Goal: Task Accomplishment & Management: Use online tool/utility

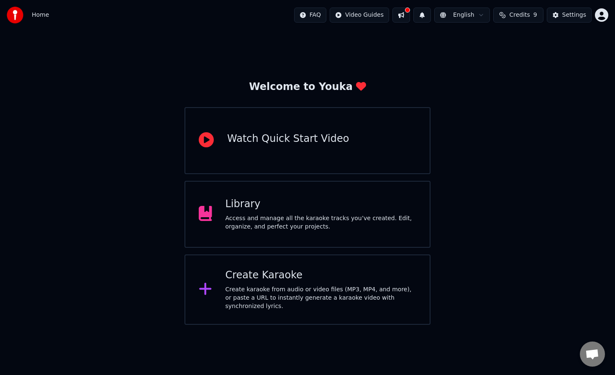
click at [281, 271] on div "Create Karaoke" at bounding box center [320, 274] width 191 height 13
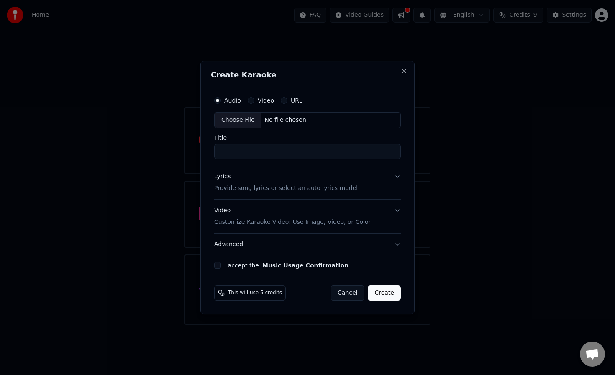
click at [242, 120] on div "Choose File" at bounding box center [238, 119] width 47 height 15
type input "**********"
drag, startPoint x: 312, startPoint y: 152, endPoint x: 188, endPoint y: 152, distance: 124.2
click at [188, 152] on body "**********" at bounding box center [307, 162] width 615 height 324
click at [244, 120] on div "Choose File" at bounding box center [236, 119] width 47 height 15
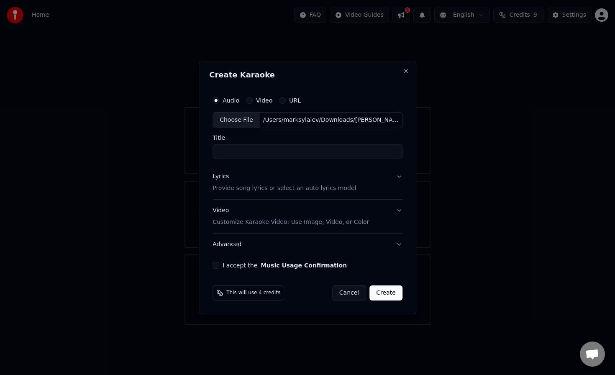
type input "**********"
click at [378, 181] on button "Lyrics Provide song lyrics or select an auto lyrics model" at bounding box center [307, 182] width 190 height 33
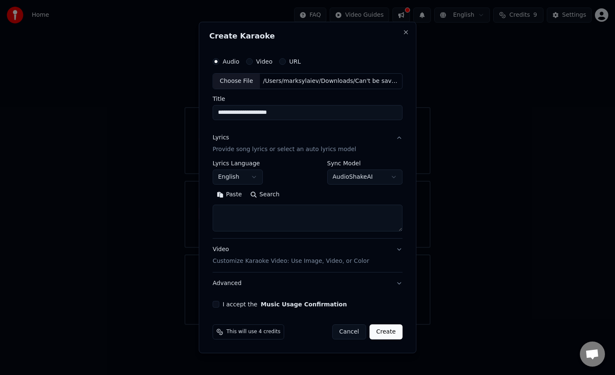
click at [263, 207] on textarea at bounding box center [307, 217] width 190 height 27
paste textarea "**********"
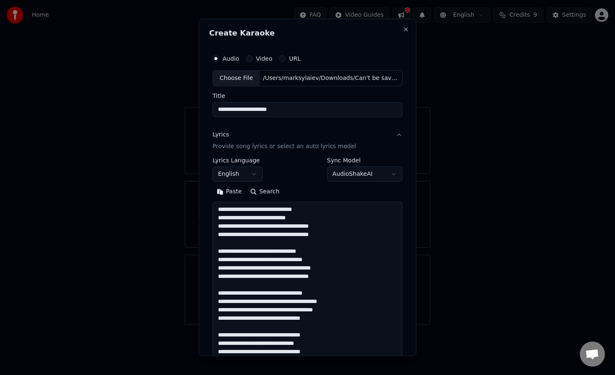
scroll to position [261, 0]
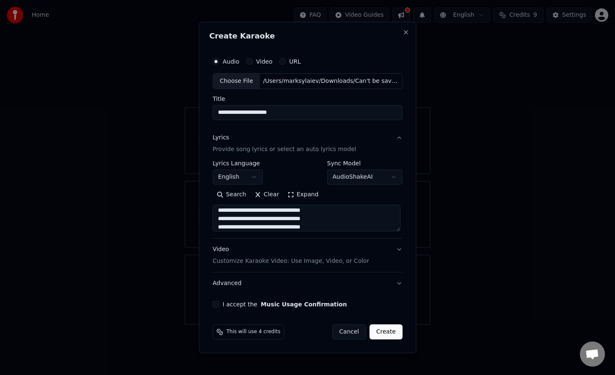
type textarea "**********"
click at [395, 248] on button "Video Customize Karaoke Video: Use Image, Video, or Color" at bounding box center [307, 254] width 190 height 33
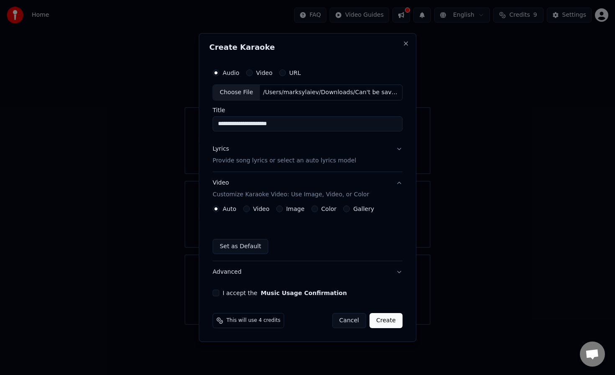
click at [286, 208] on label "Image" at bounding box center [295, 209] width 18 height 6
click at [283, 208] on button "Image" at bounding box center [279, 208] width 7 height 7
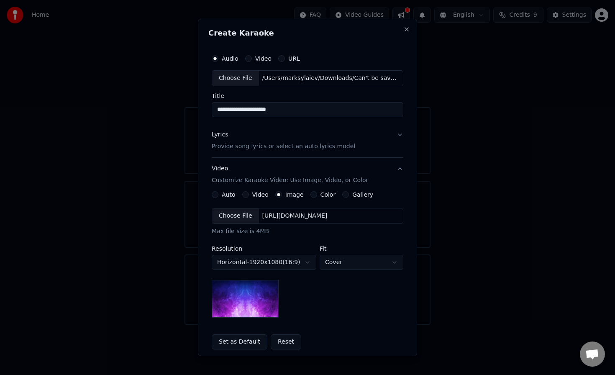
click at [346, 270] on div "**********" at bounding box center [308, 263] width 192 height 110
click at [354, 265] on body "**********" at bounding box center [307, 162] width 615 height 324
select select "****"
click at [252, 308] on img at bounding box center [245, 299] width 67 height 38
click at [240, 217] on div "Choose File" at bounding box center [235, 215] width 47 height 15
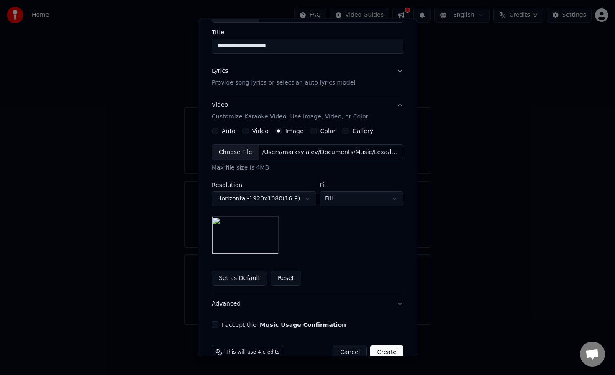
scroll to position [81, 0]
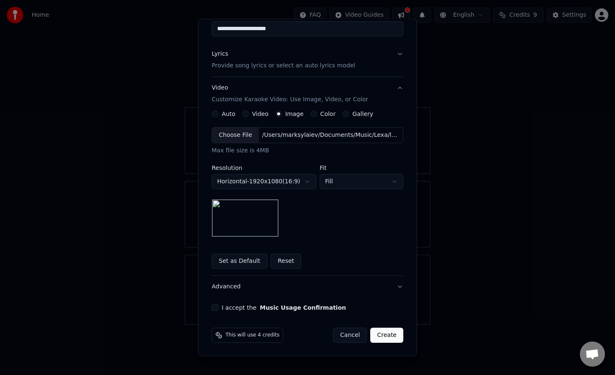
click at [217, 306] on button "I accept the Music Usage Confirmation" at bounding box center [215, 307] width 7 height 7
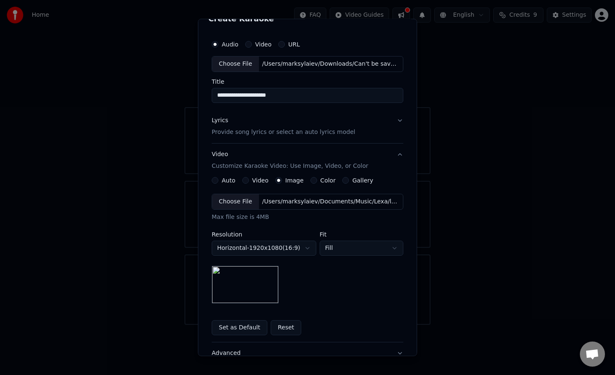
scroll to position [0, 0]
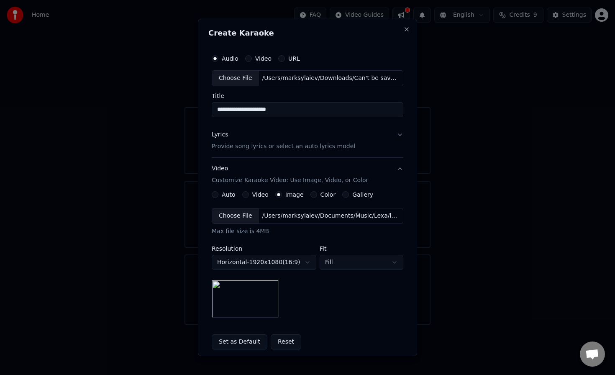
type button "on"
click at [400, 204] on div "**********" at bounding box center [308, 270] width 192 height 158
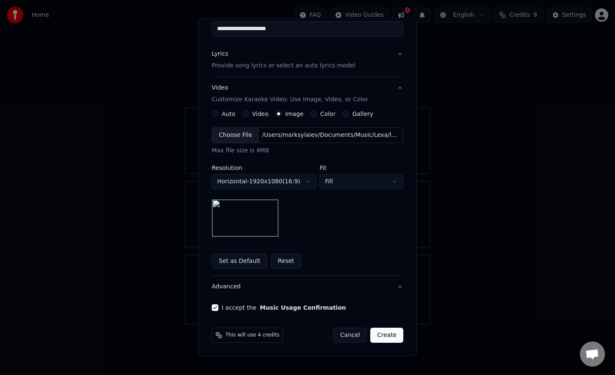
click at [387, 335] on button "Create" at bounding box center [386, 334] width 33 height 15
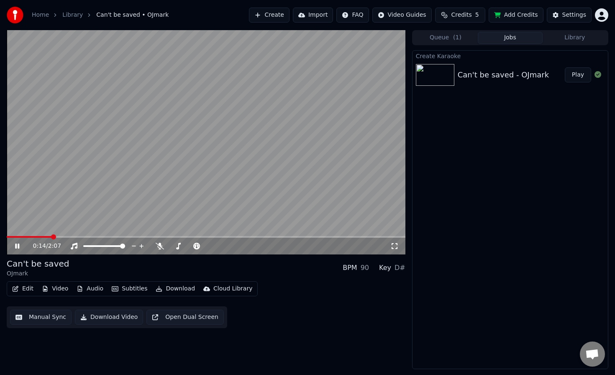
click at [17, 248] on icon at bounding box center [23, 246] width 20 height 7
click at [7, 236] on span at bounding box center [7, 237] width 0 height 2
click at [20, 248] on icon at bounding box center [23, 246] width 20 height 7
click at [17, 246] on icon at bounding box center [23, 246] width 20 height 7
click at [7, 236] on span at bounding box center [13, 237] width 13 height 2
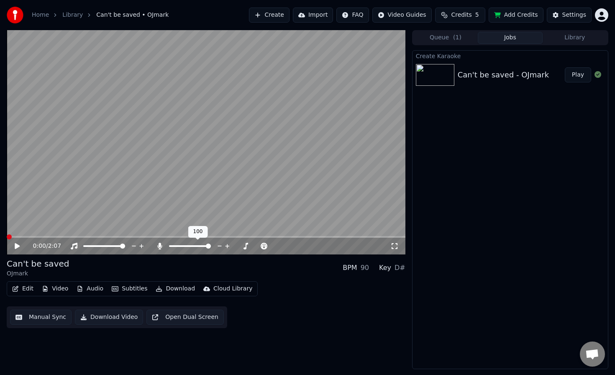
click at [211, 245] on span at bounding box center [190, 246] width 42 height 2
click at [14, 245] on icon at bounding box center [23, 246] width 20 height 7
click at [18, 247] on icon at bounding box center [17, 245] width 4 height 5
click at [17, 246] on icon at bounding box center [17, 246] width 5 height 6
click at [396, 247] on icon at bounding box center [394, 246] width 8 height 7
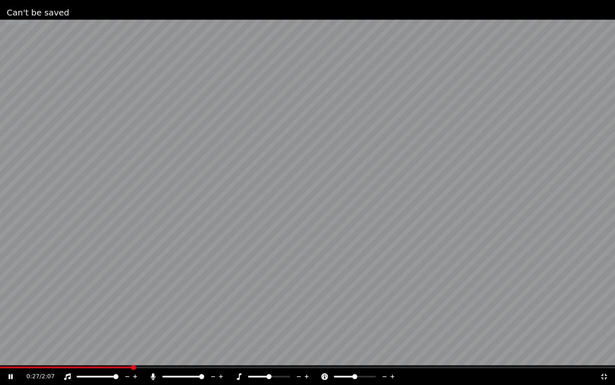
click at [66, 365] on video at bounding box center [307, 192] width 615 height 385
click at [57, 368] on div "0:27 / 2:07" at bounding box center [307, 376] width 615 height 17
click at [57, 366] on span at bounding box center [66, 367] width 133 height 2
click at [605, 374] on icon at bounding box center [604, 376] width 8 height 7
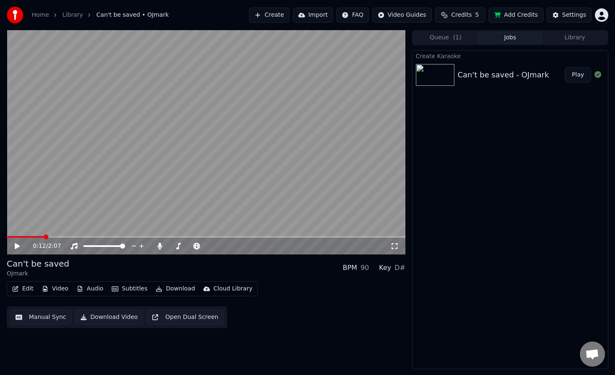
click at [16, 248] on icon at bounding box center [17, 246] width 5 height 6
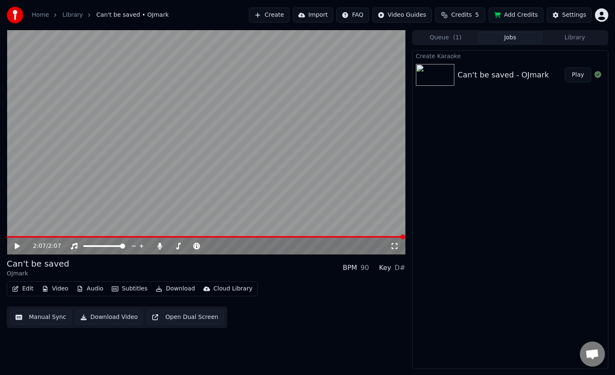
click at [116, 288] on button "Subtitles" at bounding box center [129, 289] width 42 height 12
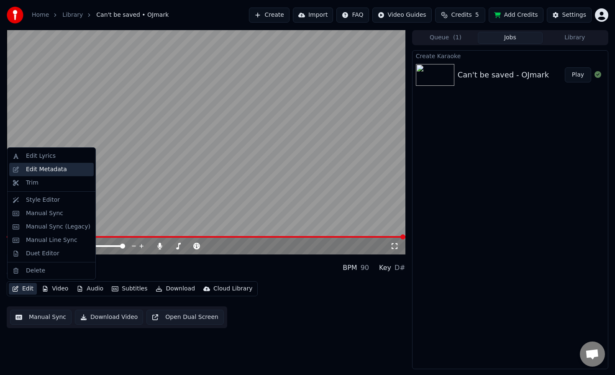
click at [70, 167] on div "Edit Metadata" at bounding box center [58, 169] width 64 height 8
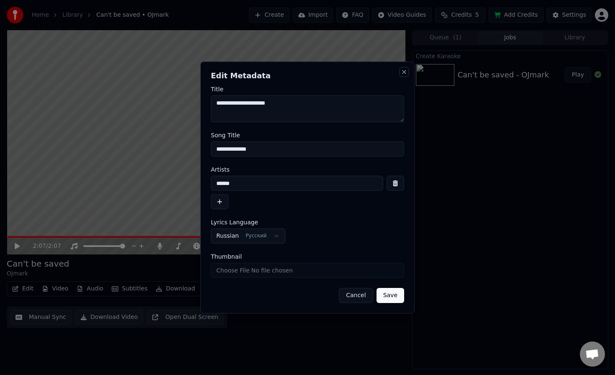
click at [405, 72] on button "Close" at bounding box center [404, 72] width 7 height 7
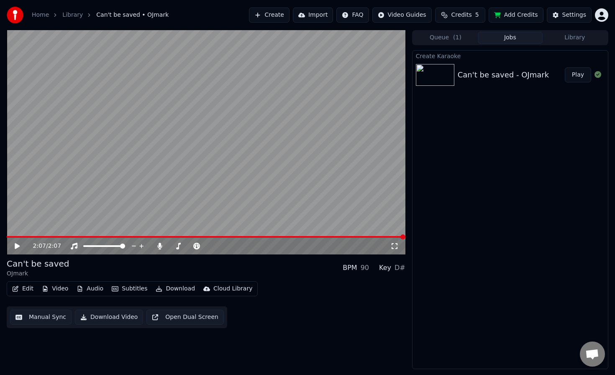
click at [123, 285] on button "Subtitles" at bounding box center [129, 289] width 42 height 12
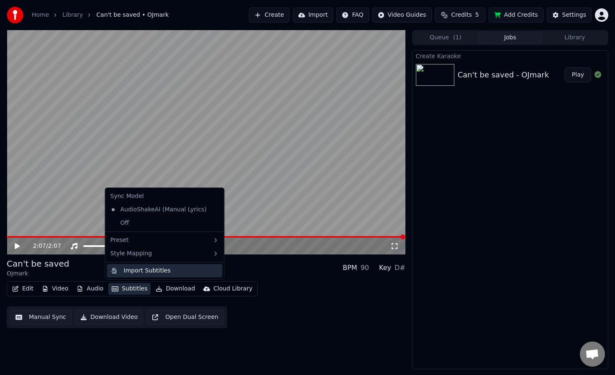
click at [142, 273] on div "Import Subtitles" at bounding box center [147, 270] width 47 height 8
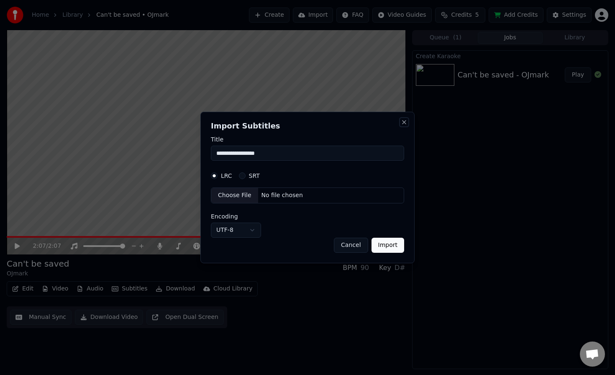
click at [405, 120] on button "Close" at bounding box center [404, 122] width 7 height 7
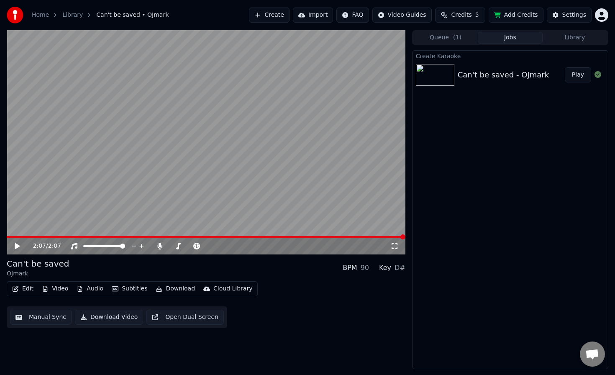
click at [272, 14] on button "Create" at bounding box center [269, 15] width 41 height 15
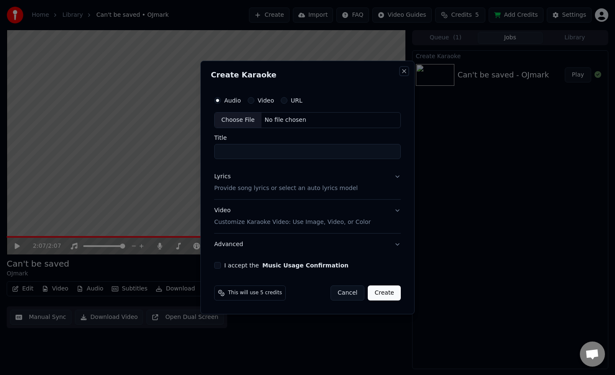
click at [405, 72] on button "Close" at bounding box center [404, 71] width 7 height 7
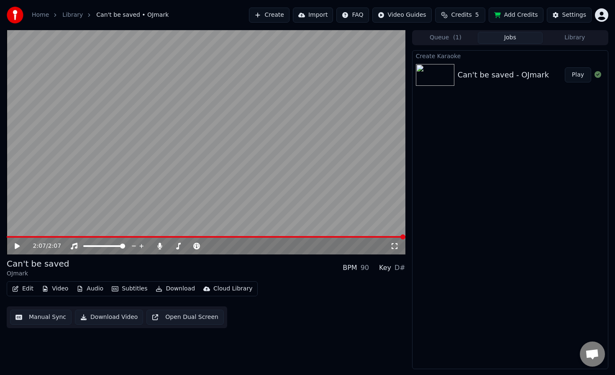
click at [466, 13] on span "Credits" at bounding box center [461, 15] width 20 height 8
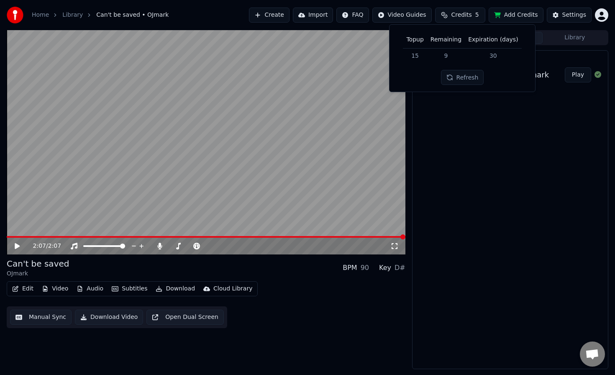
click at [466, 14] on span "Credits" at bounding box center [461, 15] width 20 height 8
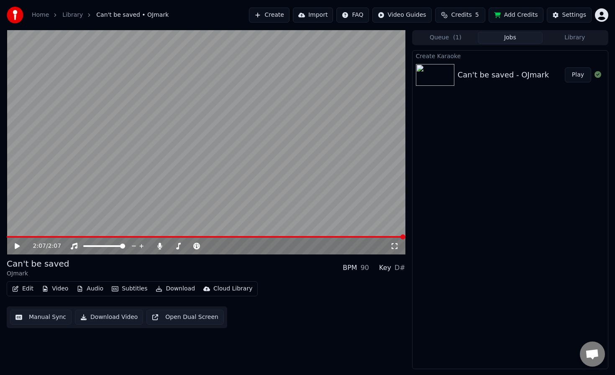
click at [121, 321] on button "Download Video" at bounding box center [109, 316] width 68 height 15
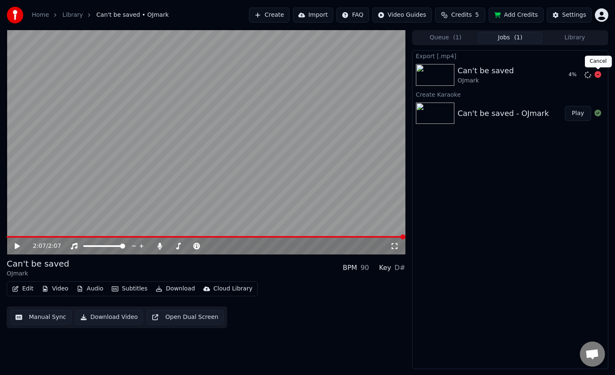
click at [598, 75] on icon at bounding box center [597, 74] width 7 height 7
click at [597, 75] on icon at bounding box center [597, 74] width 7 height 7
click at [598, 75] on icon at bounding box center [597, 74] width 7 height 7
click at [534, 180] on div "Export [.mp4] Сan't be saved OJmark Create Karaoke Сan't be saved - OJmark Play" at bounding box center [510, 209] width 196 height 319
click at [596, 74] on icon at bounding box center [597, 74] width 7 height 7
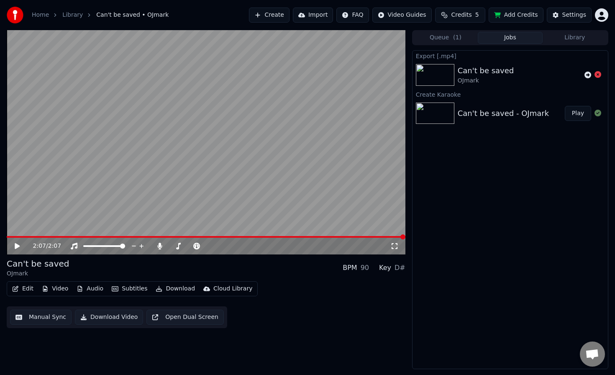
click at [278, 15] on button "Create" at bounding box center [269, 15] width 41 height 15
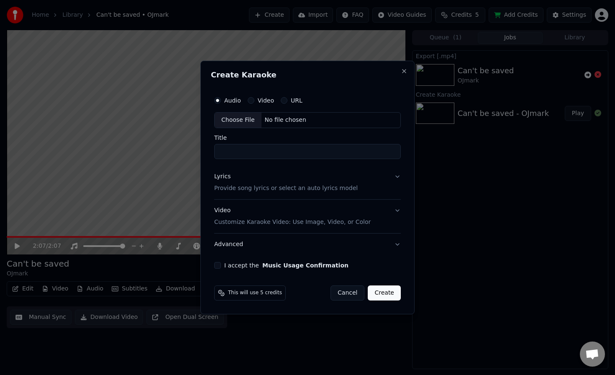
click at [245, 119] on div "Choose File" at bounding box center [238, 119] width 47 height 15
type input "**********"
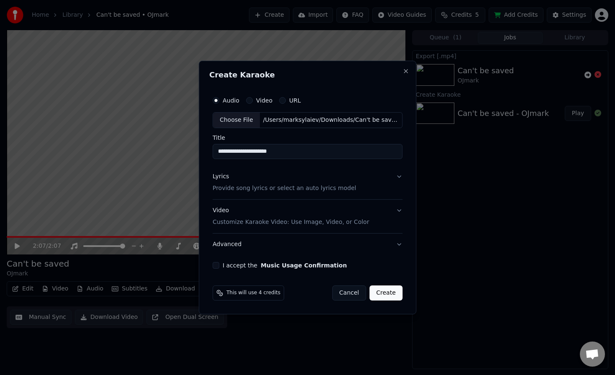
click at [391, 175] on button "Lyrics Provide song lyrics or select an auto lyrics model" at bounding box center [307, 182] width 190 height 33
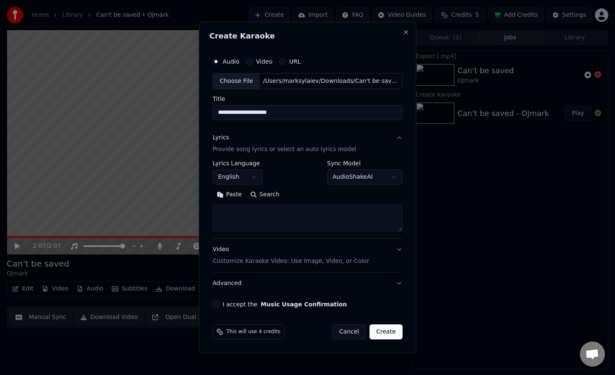
click at [271, 216] on textarea at bounding box center [307, 217] width 190 height 27
click at [245, 176] on button "English" at bounding box center [237, 176] width 50 height 15
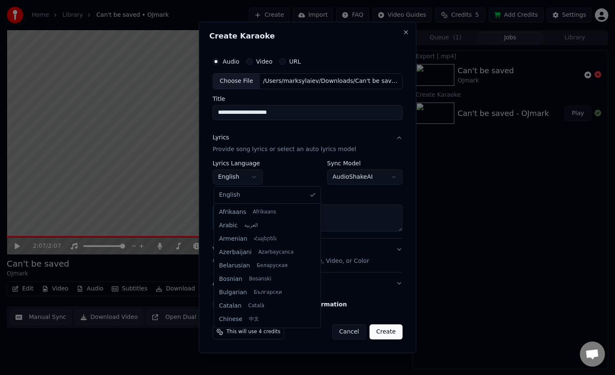
click at [245, 176] on body "**********" at bounding box center [307, 187] width 615 height 375
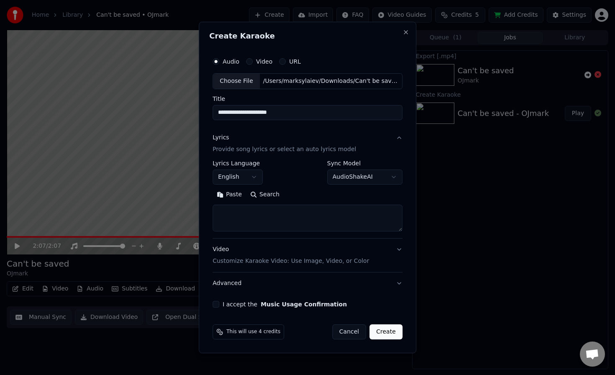
click at [233, 217] on textarea at bounding box center [307, 217] width 190 height 27
paste textarea "**********"
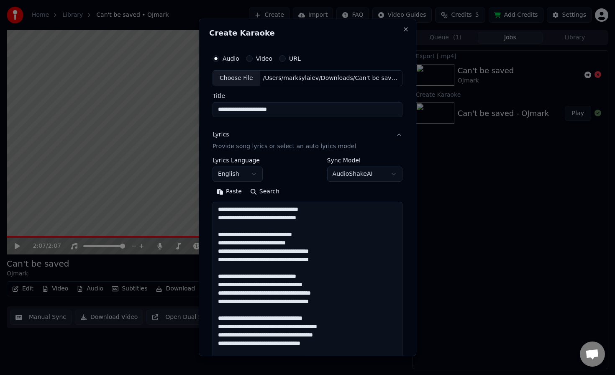
scroll to position [286, 0]
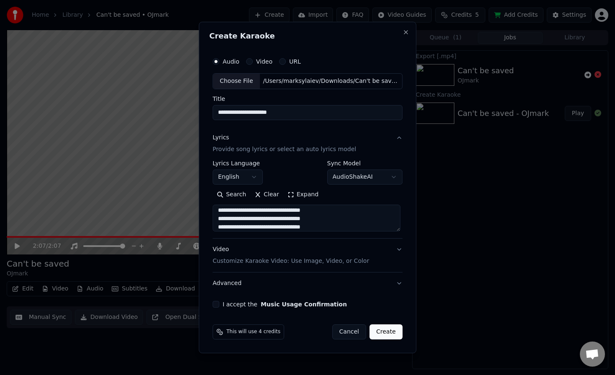
type textarea "**********"
click at [246, 177] on body "**********" at bounding box center [307, 187] width 615 height 375
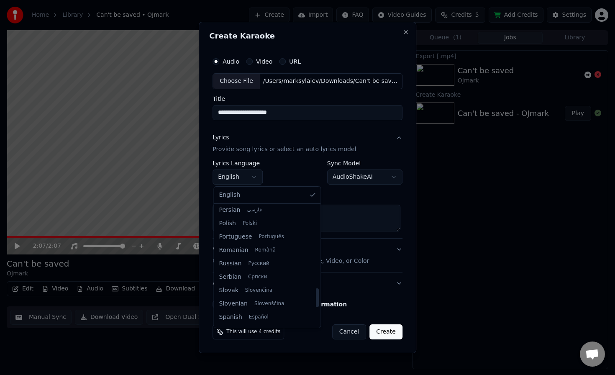
scroll to position [524, 0]
select select "**"
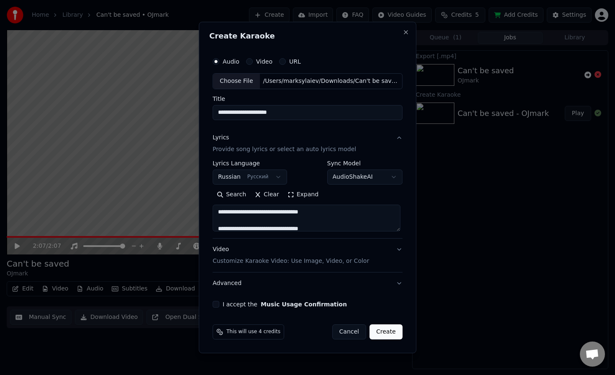
scroll to position [290, 0]
click at [396, 247] on button "Video Customize Karaoke Video: Use Image, Video, or Color" at bounding box center [307, 254] width 190 height 33
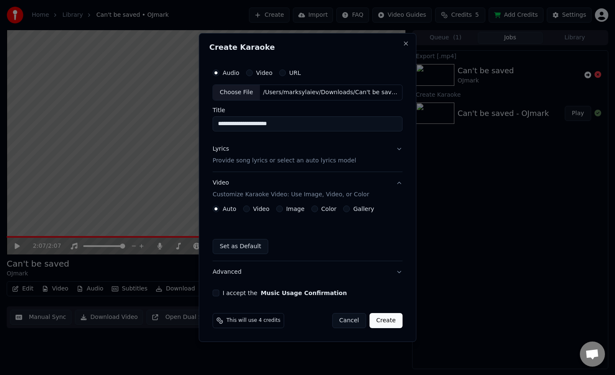
click at [276, 208] on button "Image" at bounding box center [279, 208] width 7 height 7
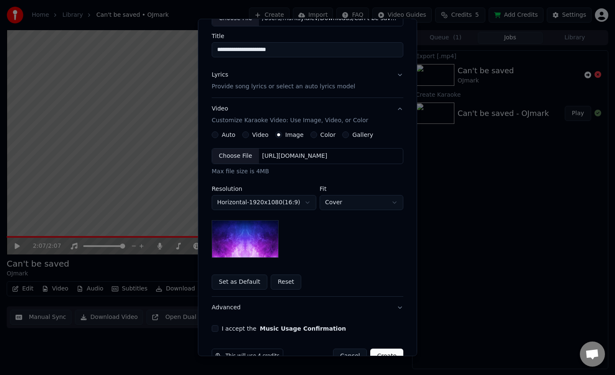
scroll to position [62, 0]
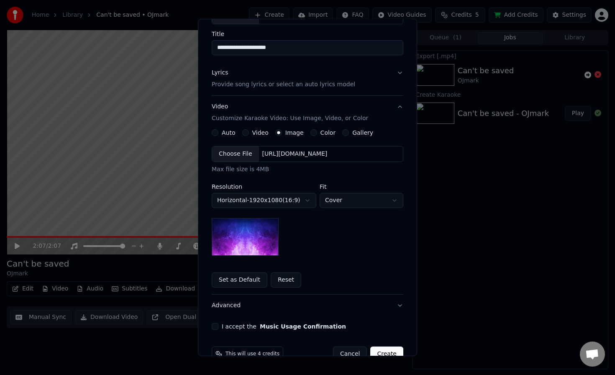
click at [341, 197] on body "**********" at bounding box center [307, 187] width 615 height 375
select select "****"
click at [255, 238] on img at bounding box center [245, 237] width 67 height 38
click at [238, 155] on div "Choose File" at bounding box center [235, 153] width 47 height 15
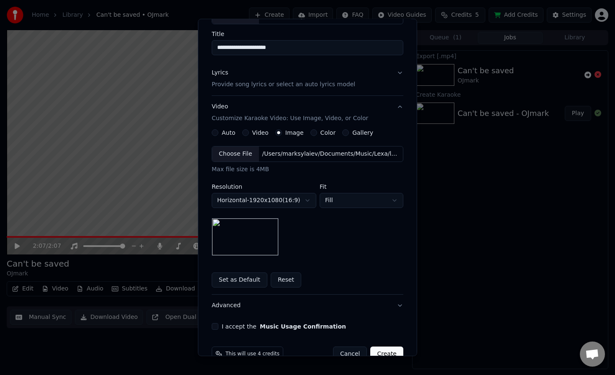
scroll to position [81, 0]
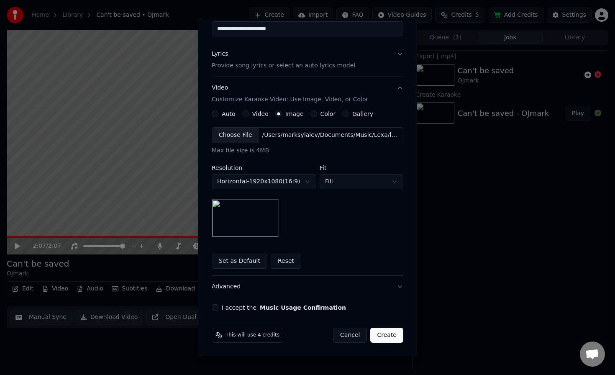
click at [215, 307] on button "I accept the Music Usage Confirmation" at bounding box center [215, 307] width 7 height 7
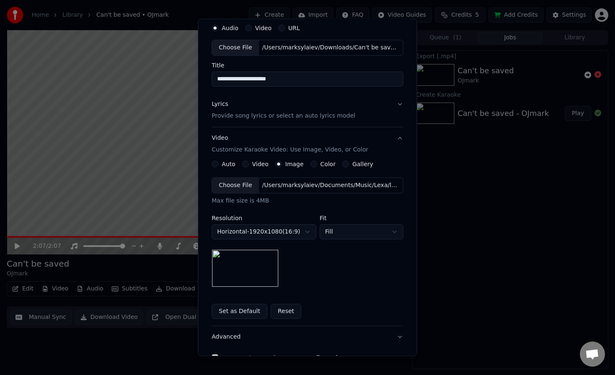
scroll to position [32, 0]
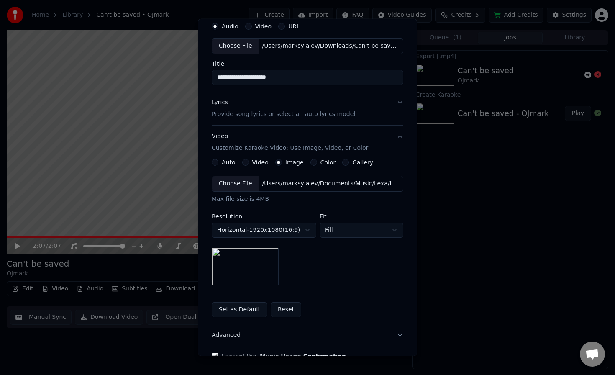
click at [396, 108] on button "Lyrics Provide song lyrics or select an auto lyrics model" at bounding box center [308, 108] width 192 height 33
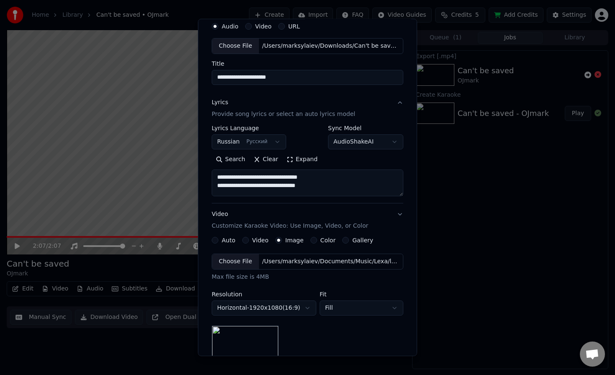
scroll to position [0, 0]
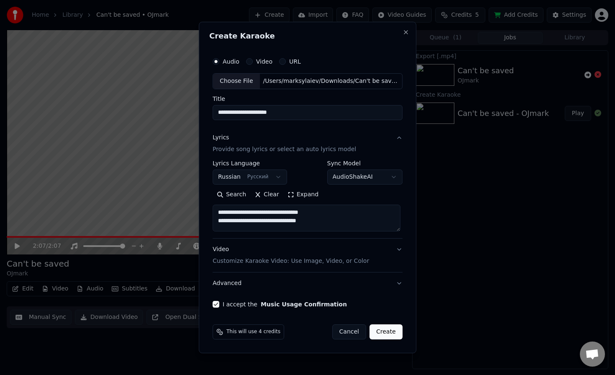
click at [396, 250] on button "Video Customize Karaoke Video: Use Image, Video, or Color" at bounding box center [307, 254] width 190 height 33
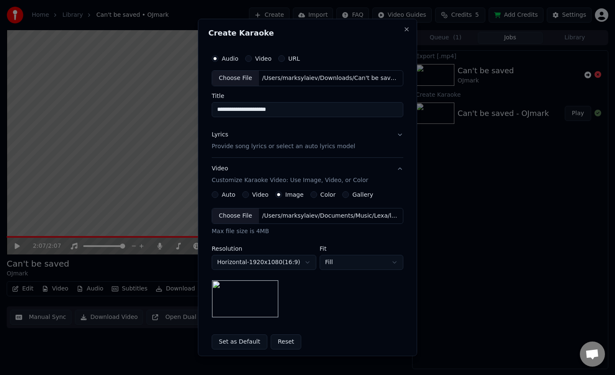
click at [400, 134] on button "Lyrics Provide song lyrics or select an auto lyrics model" at bounding box center [308, 140] width 192 height 33
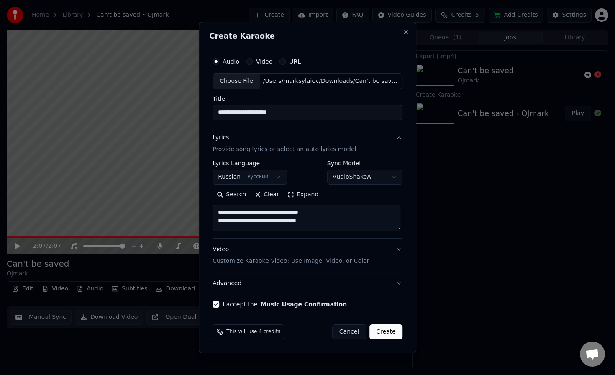
click at [399, 249] on button "Video Customize Karaoke Video: Use Image, Video, or Color" at bounding box center [307, 254] width 190 height 33
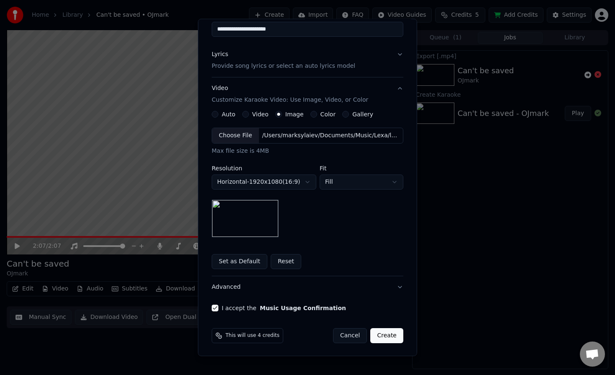
scroll to position [81, 0]
click at [391, 336] on button "Create" at bounding box center [386, 334] width 33 height 15
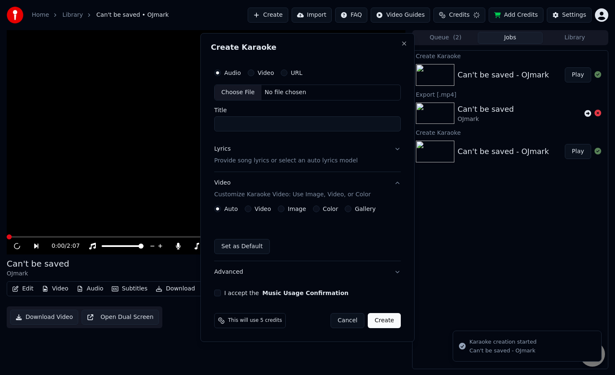
scroll to position [0, 0]
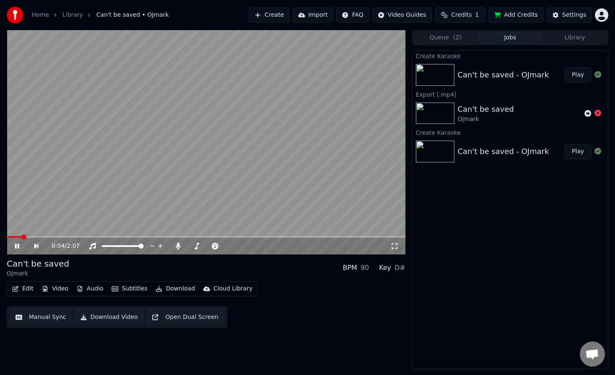
click at [19, 245] on icon at bounding box center [17, 245] width 4 height 5
click at [575, 76] on button "Play" at bounding box center [577, 74] width 26 height 15
click at [18, 245] on icon at bounding box center [17, 245] width 4 height 5
click at [602, 17] on html "Home Library Сan't be saved • OJmark Create Import FAQ Video Guides Credits 1 A…" at bounding box center [307, 187] width 615 height 375
click at [498, 217] on html "Home Library Сan't be saved • OJmark Create Import FAQ Video Guides Credits 1 A…" at bounding box center [307, 187] width 615 height 375
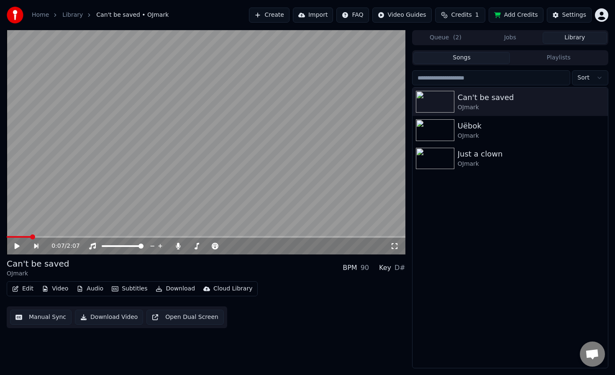
click at [573, 41] on button "Library" at bounding box center [574, 38] width 64 height 12
click at [526, 40] on button "Jobs" at bounding box center [510, 38] width 64 height 12
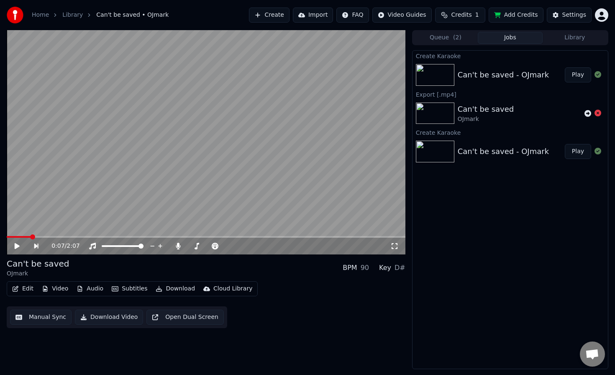
click at [576, 33] on button "Library" at bounding box center [574, 38] width 64 height 12
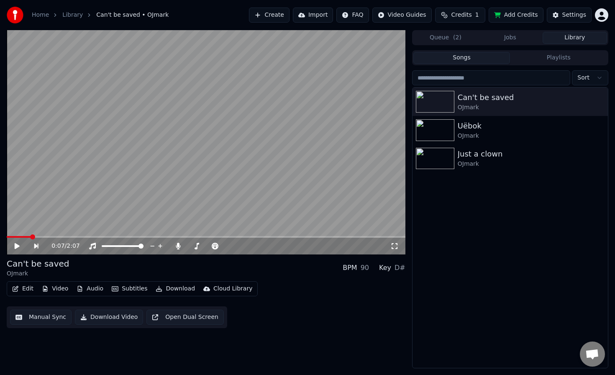
click at [23, 290] on button "Edit" at bounding box center [23, 289] width 28 height 12
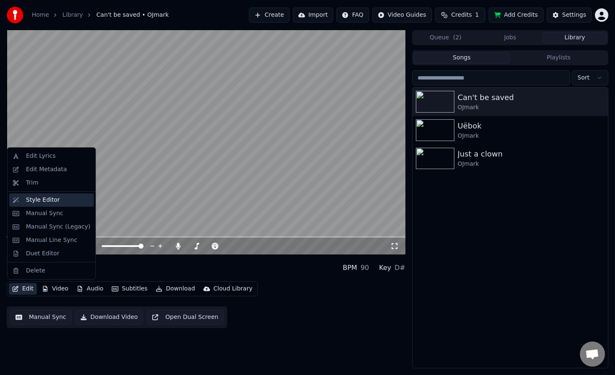
click at [69, 201] on div "Style Editor" at bounding box center [58, 200] width 64 height 8
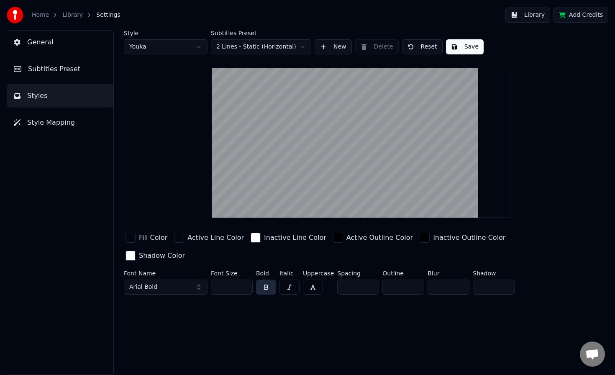
click at [78, 72] on button "Subtitles Preset" at bounding box center [60, 68] width 106 height 23
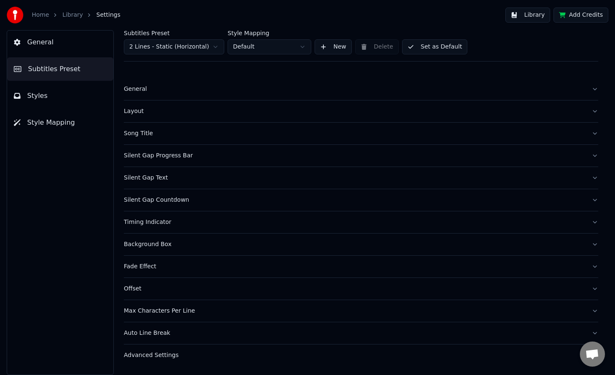
click at [146, 133] on div "Song Title" at bounding box center [354, 133] width 461 height 8
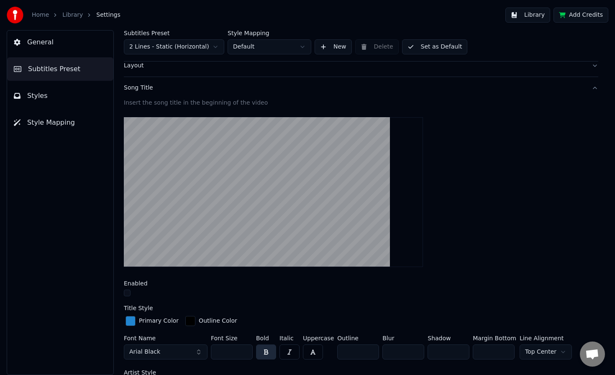
scroll to position [39, 0]
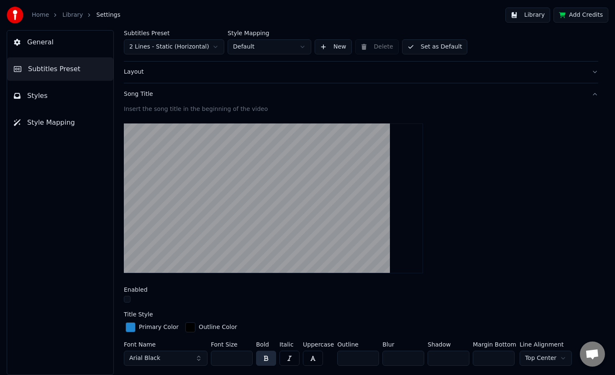
click at [64, 91] on button "Styles" at bounding box center [60, 95] width 106 height 23
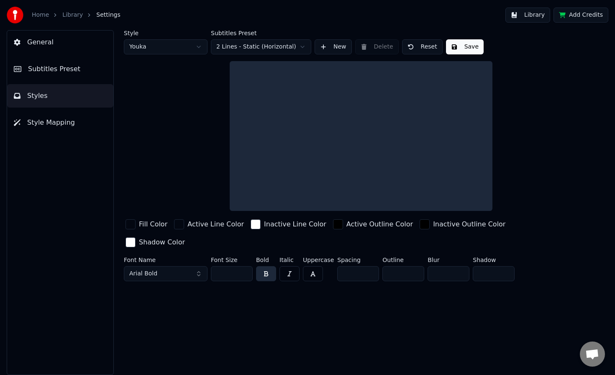
scroll to position [0, 0]
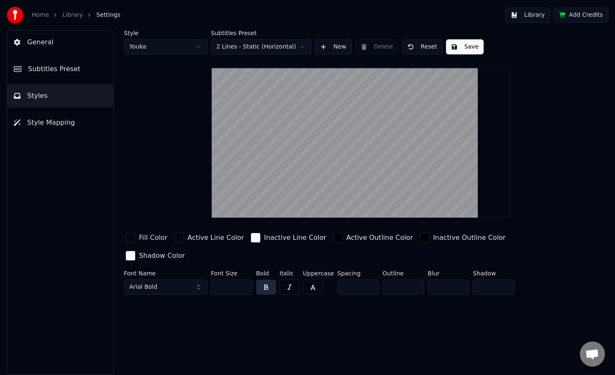
click at [131, 237] on div "button" at bounding box center [130, 237] width 10 height 10
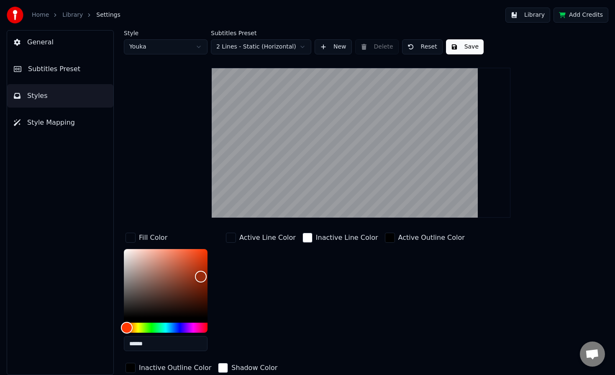
click at [132, 237] on div "button" at bounding box center [130, 237] width 10 height 10
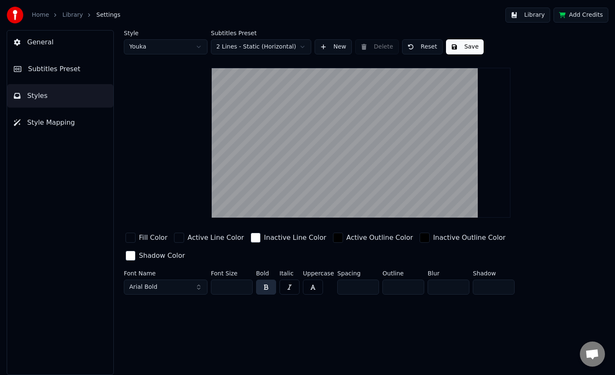
click at [129, 236] on div "button" at bounding box center [130, 237] width 10 height 10
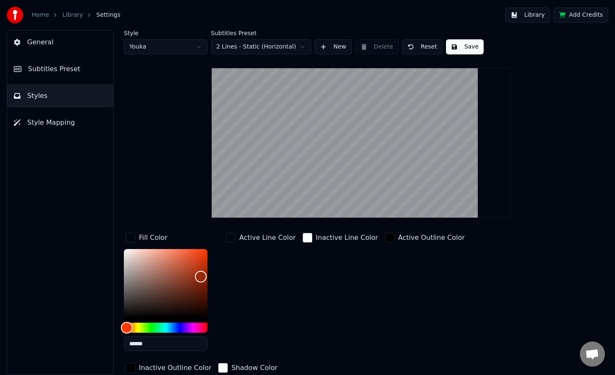
click at [265, 238] on div "Active Line Color" at bounding box center [267, 237] width 56 height 10
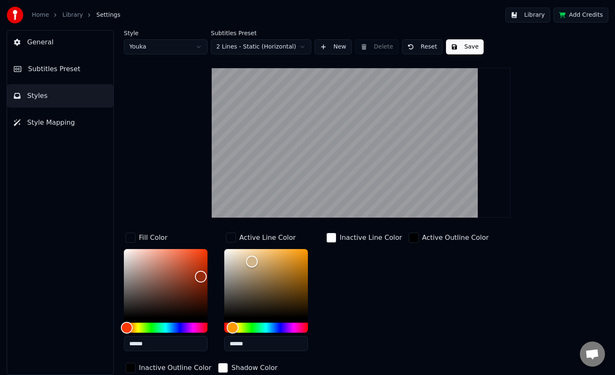
click at [13, 14] on img at bounding box center [15, 15] width 17 height 17
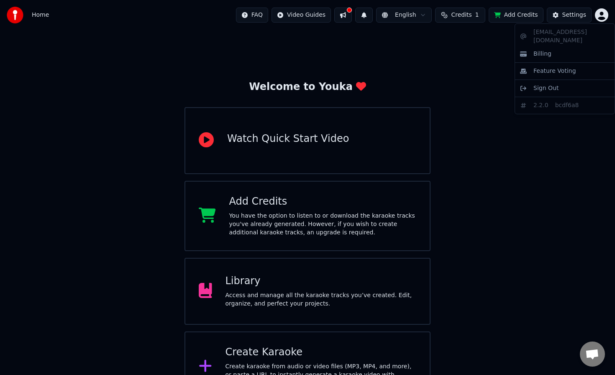
click at [601, 15] on html "Home FAQ Video Guides English Credits 1 Add Credits Settings Welcome to Youka W…" at bounding box center [307, 200] width 615 height 401
click at [542, 84] on span "Sign Out" at bounding box center [545, 88] width 25 height 8
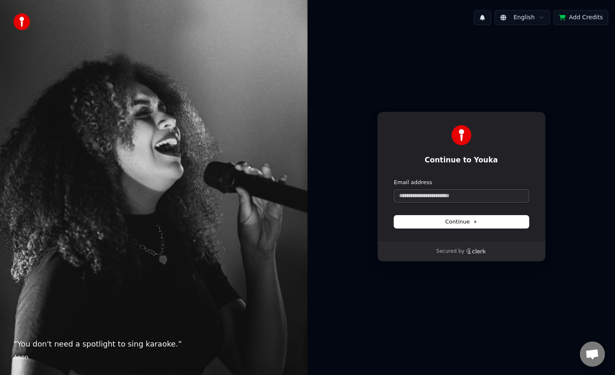
click at [447, 197] on input "Email address" at bounding box center [461, 195] width 135 height 13
click at [431, 192] on input "Email address" at bounding box center [461, 195] width 135 height 13
paste input "**********"
click at [465, 220] on span "Continue" at bounding box center [461, 222] width 32 height 8
type input "**********"
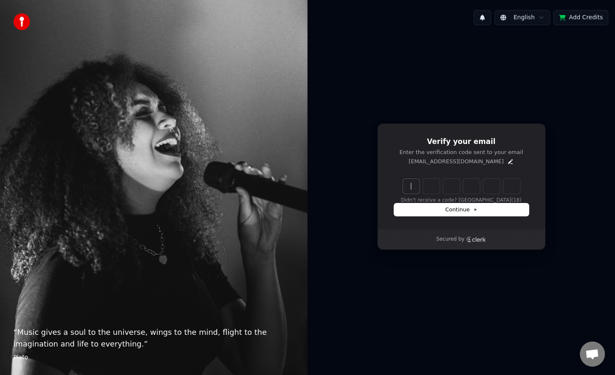
click at [409, 185] on input "Enter verification code" at bounding box center [470, 186] width 134 height 15
paste input "******"
type input "******"
